Goal: Task Accomplishment & Management: Manage account settings

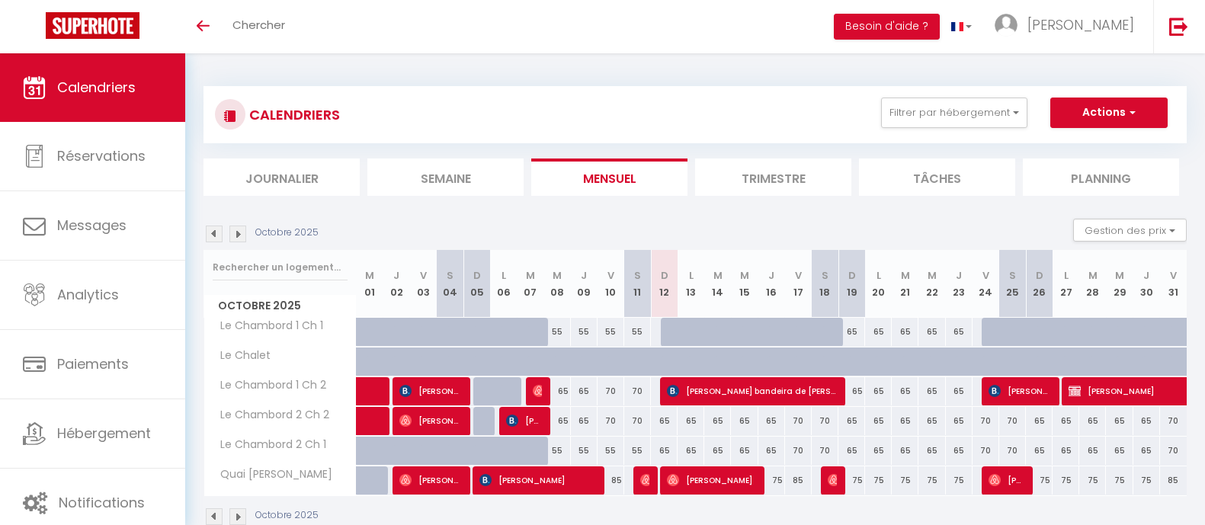
scroll to position [53, 0]
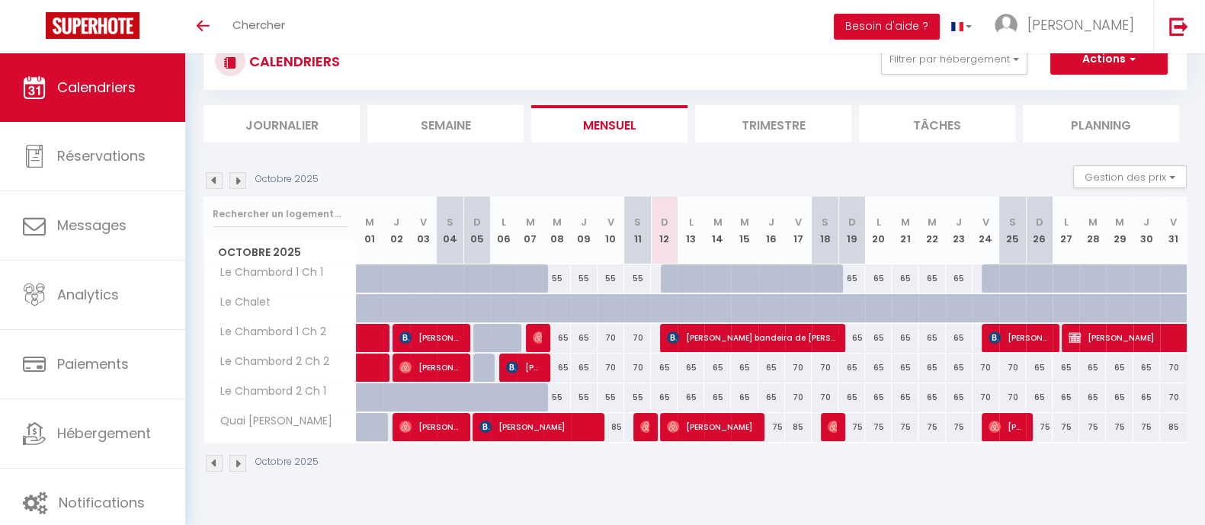
click at [210, 181] on img at bounding box center [214, 180] width 17 height 17
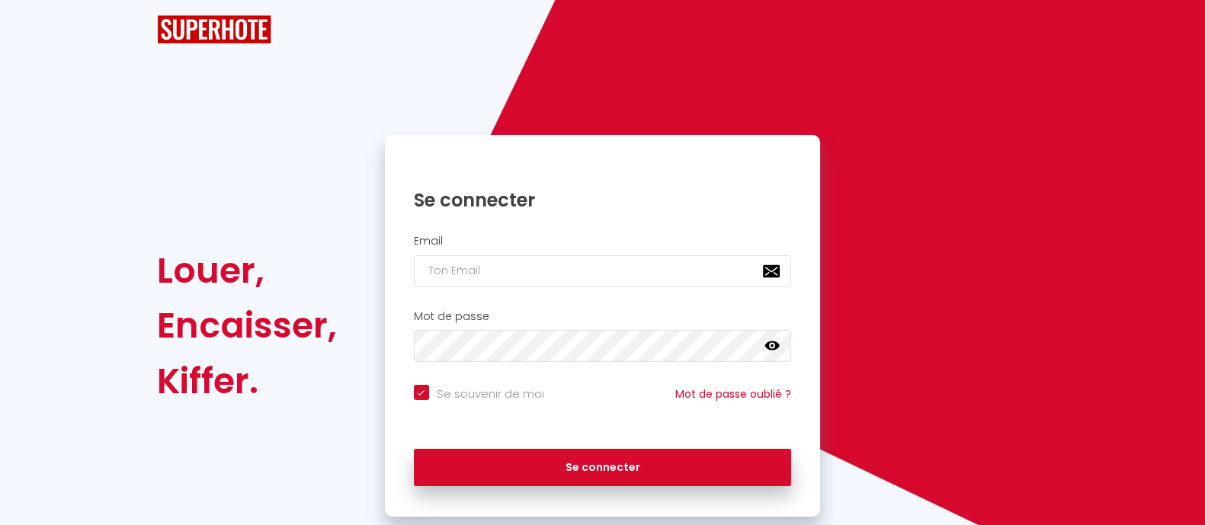
checkbox input "true"
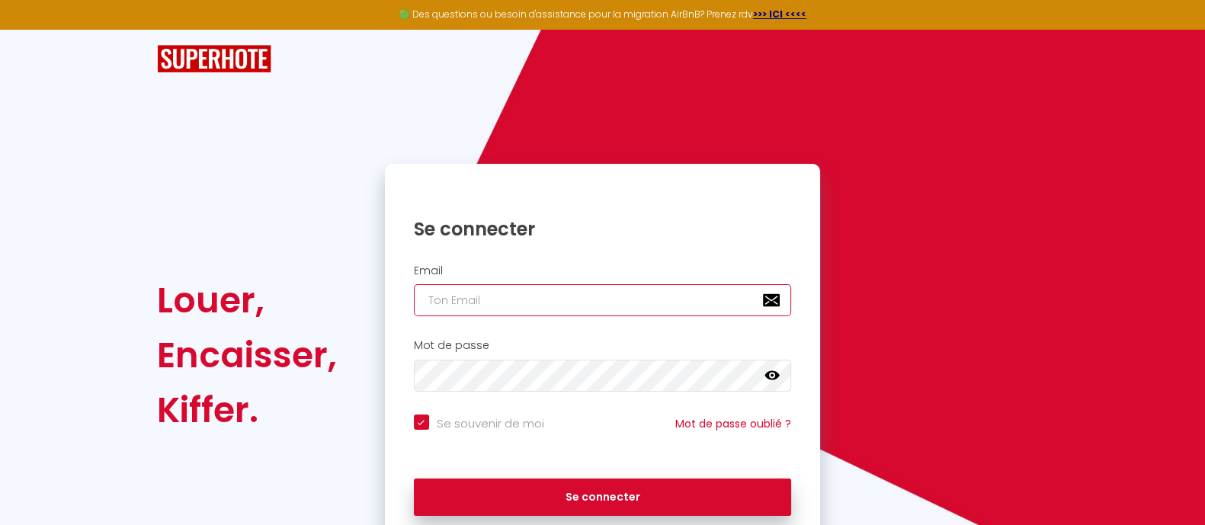
type input "[PERSON_NAME][EMAIL_ADDRESS][DOMAIN_NAME]"
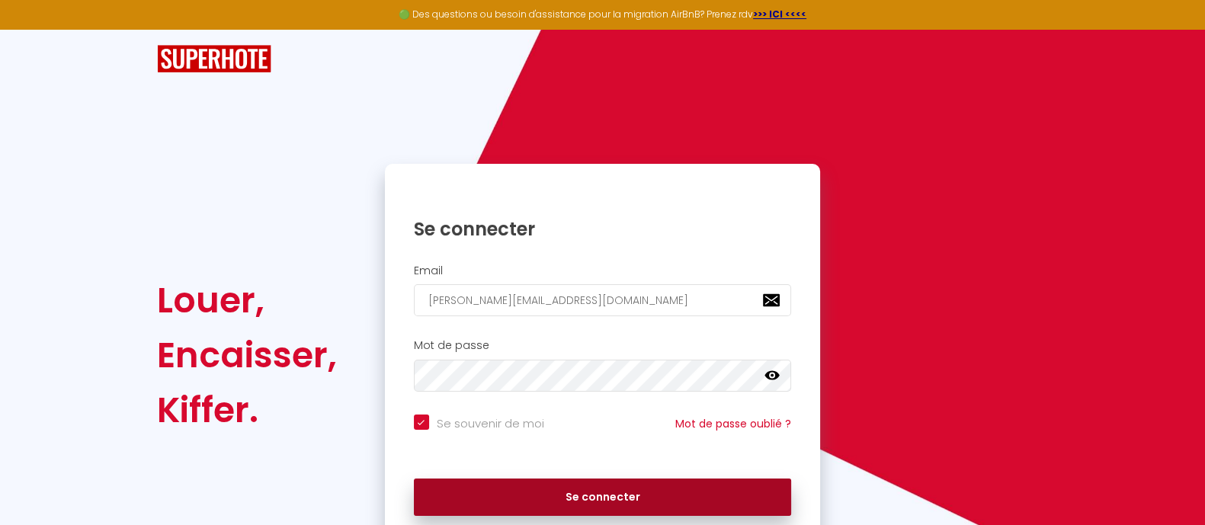
click at [544, 489] on button "Se connecter" at bounding box center [603, 498] width 378 height 38
checkbox input "true"
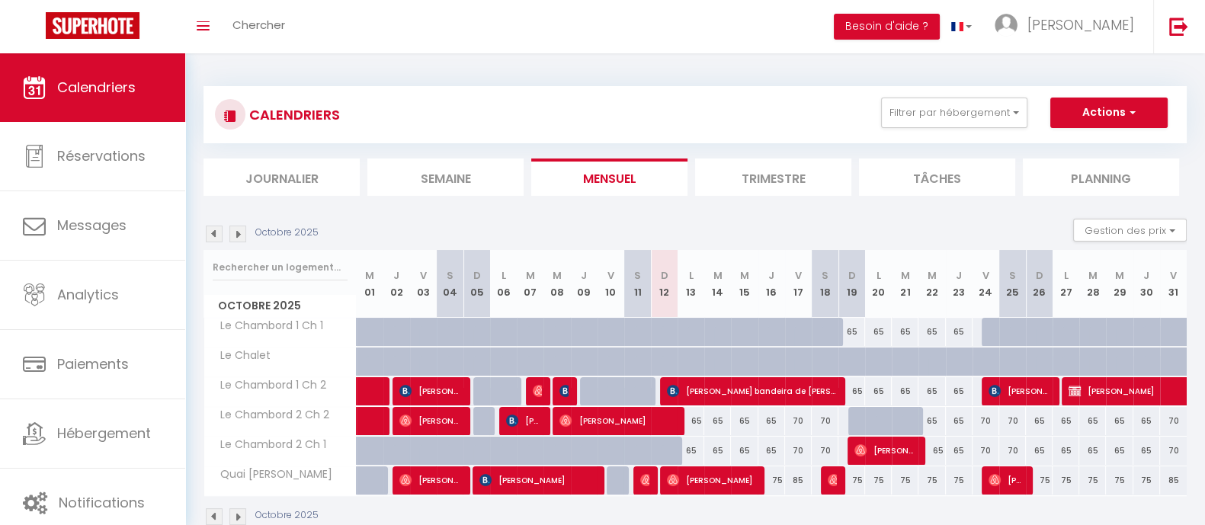
click at [219, 234] on img at bounding box center [214, 234] width 17 height 17
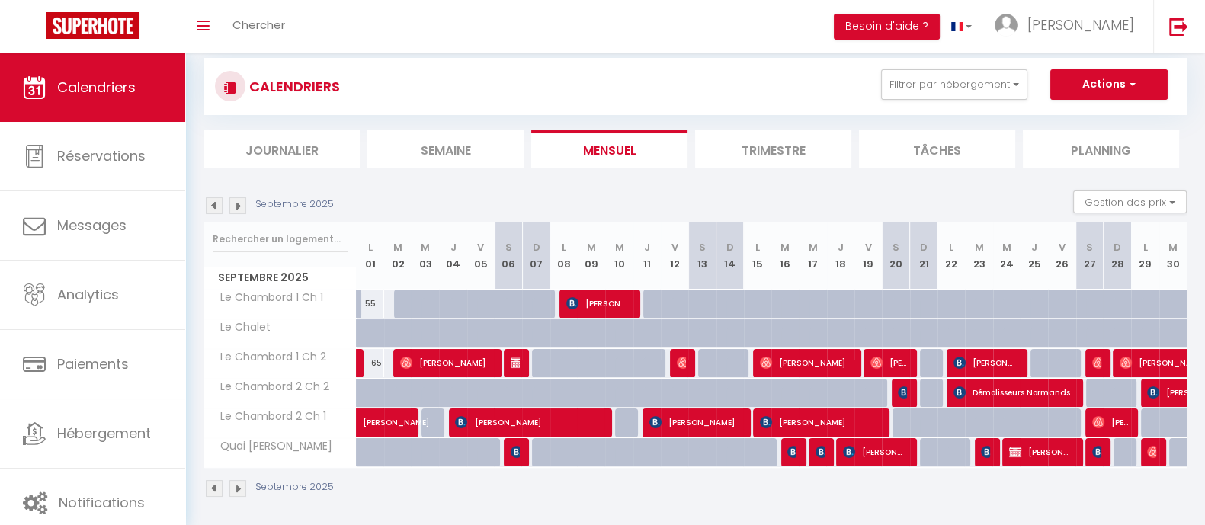
scroll to position [53, 0]
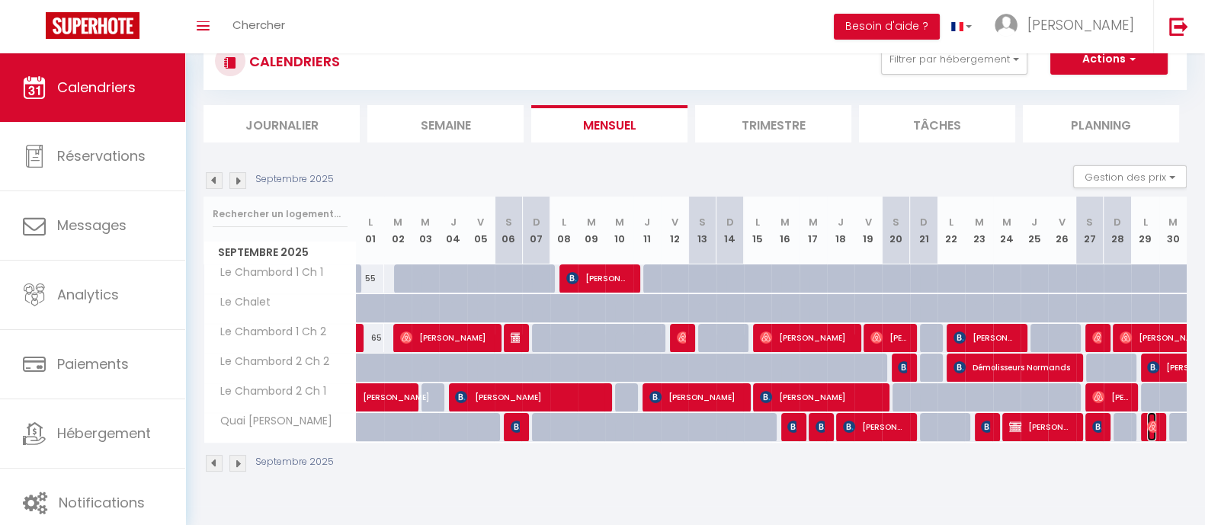
click at [1151, 428] on img at bounding box center [1153, 427] width 12 height 12
select select "OK"
select select "0"
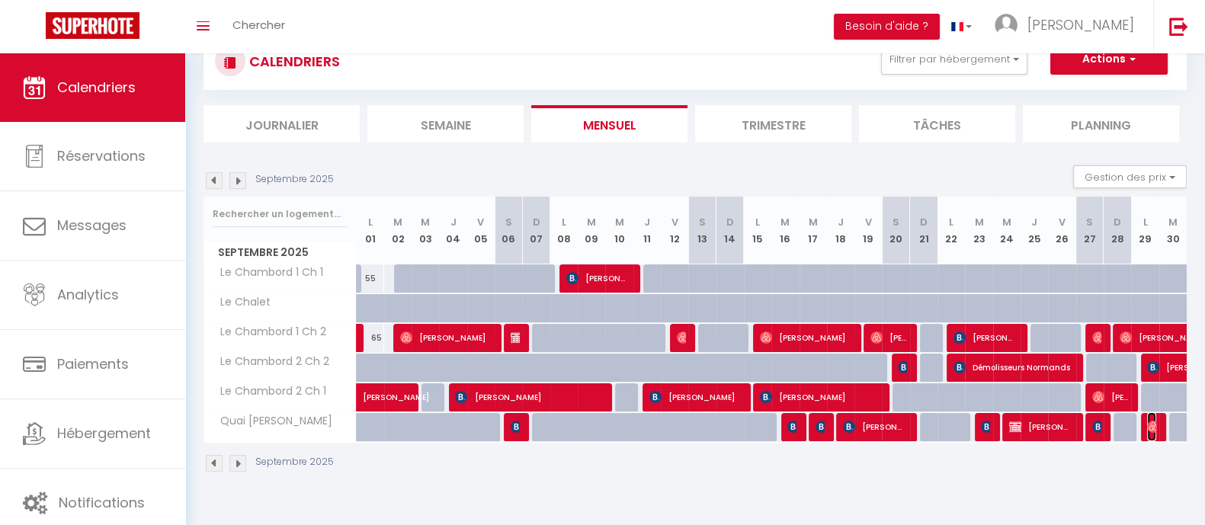
select select "1"
select select
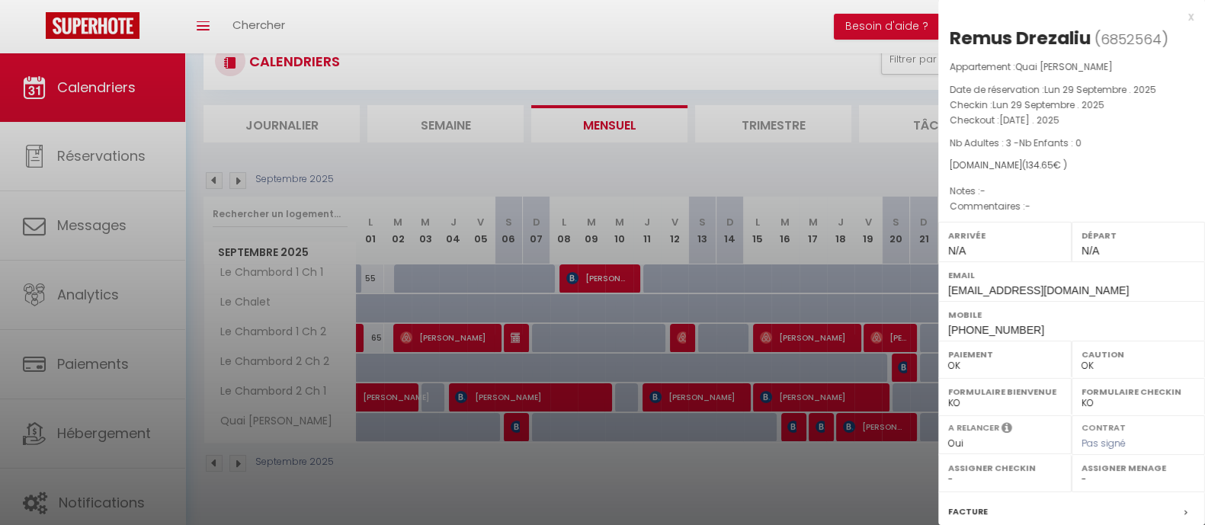
click at [1174, 21] on div "x" at bounding box center [1066, 17] width 255 height 18
